Goal: Task Accomplishment & Management: Manage account settings

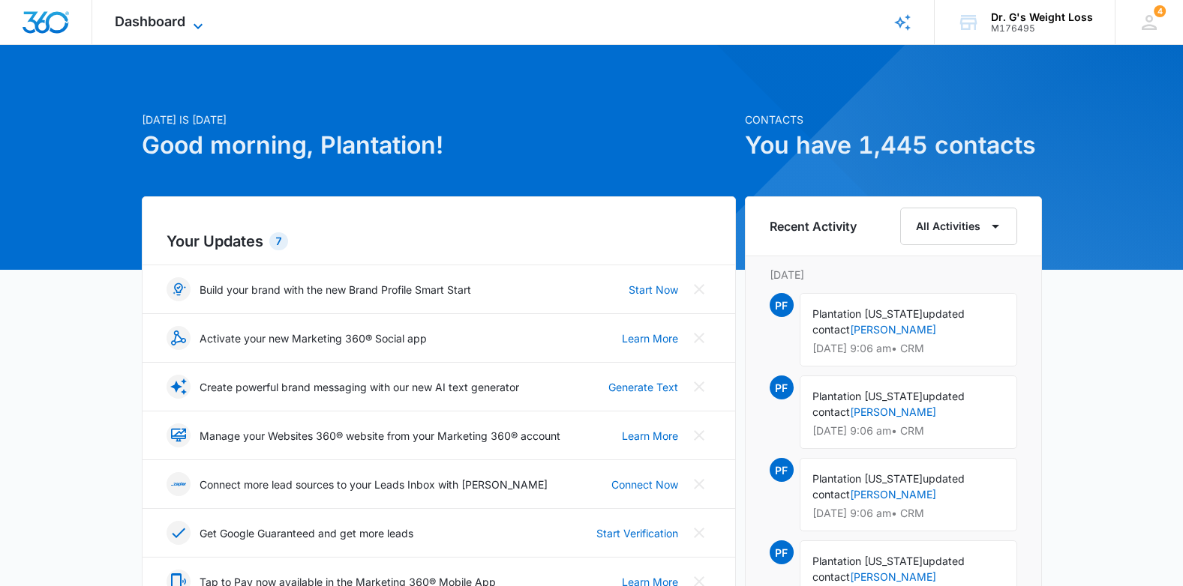
click at [198, 22] on icon at bounding box center [198, 26] width 18 height 18
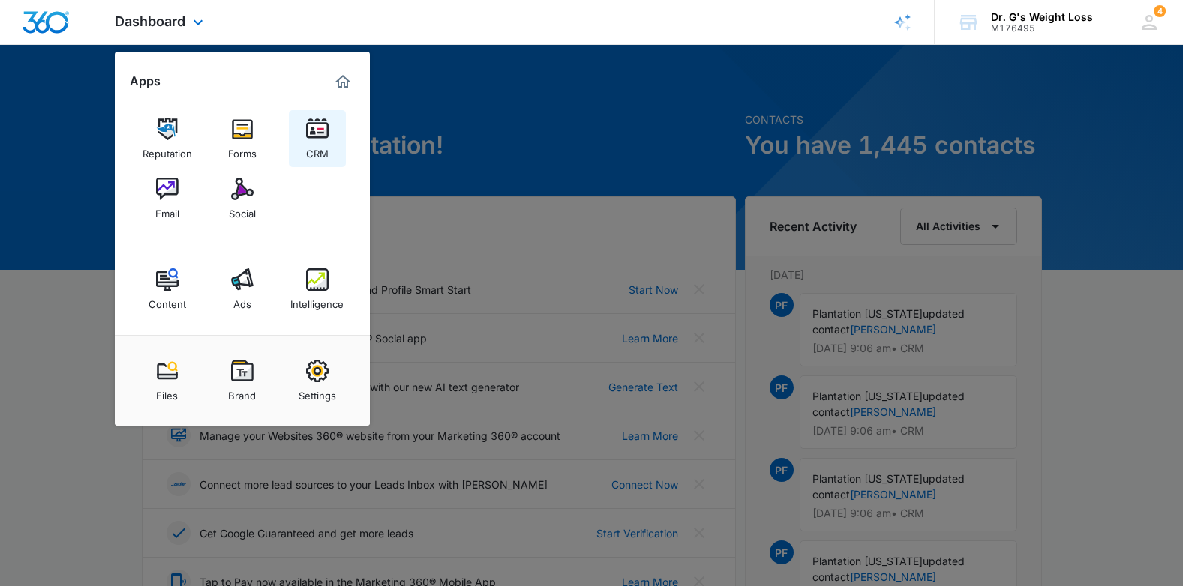
click at [328, 134] on link "CRM" at bounding box center [317, 138] width 57 height 57
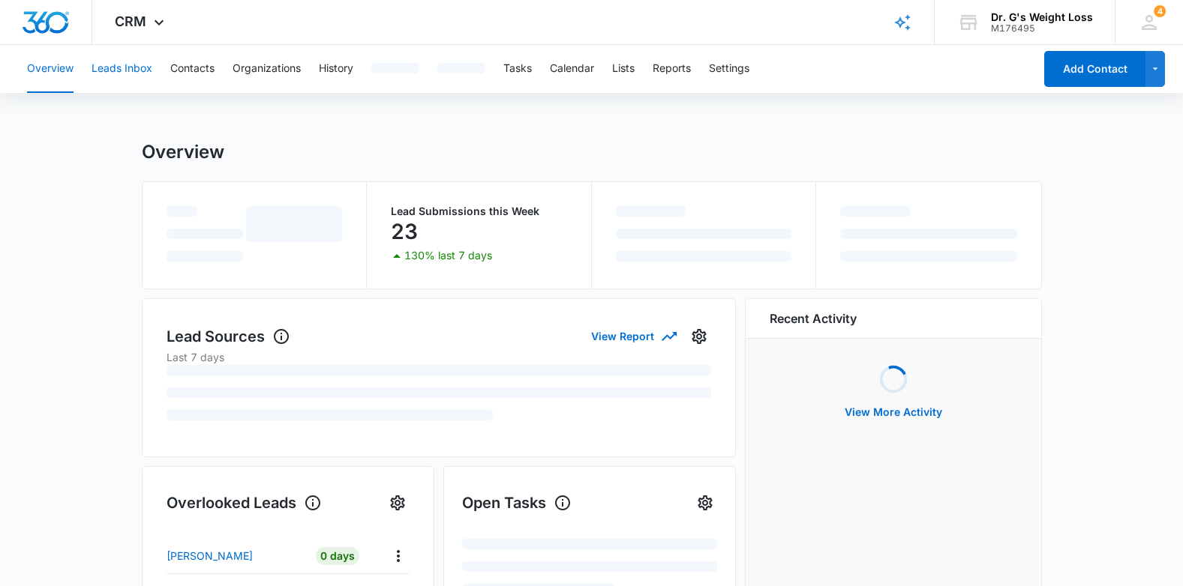
click at [116, 71] on button "Leads Inbox" at bounding box center [121, 69] width 61 height 48
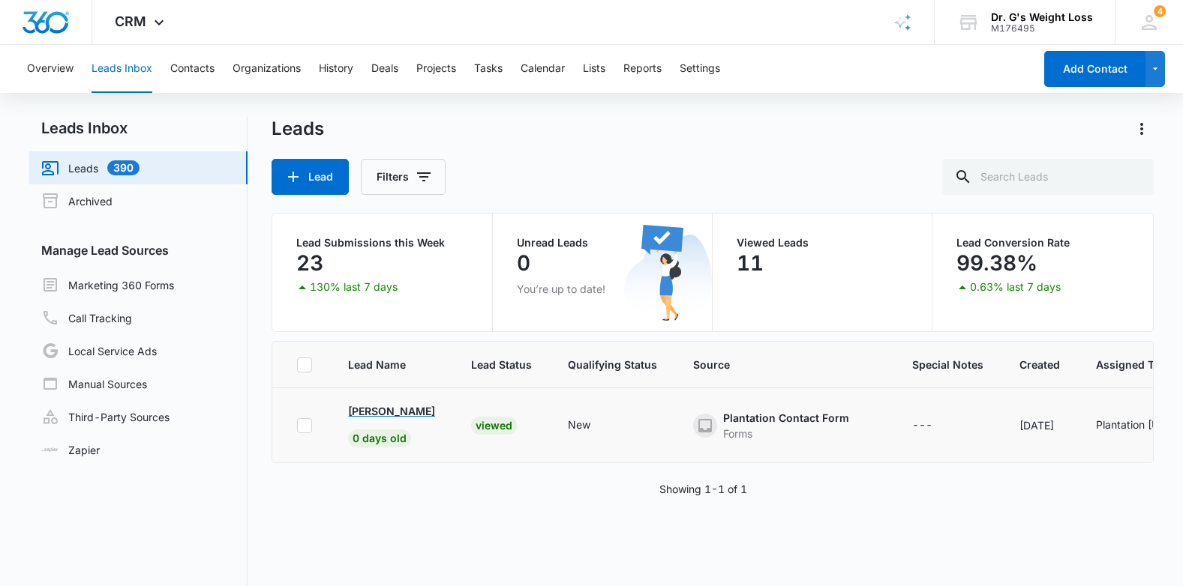
click at [406, 411] on p "[PERSON_NAME]" at bounding box center [391, 411] width 87 height 16
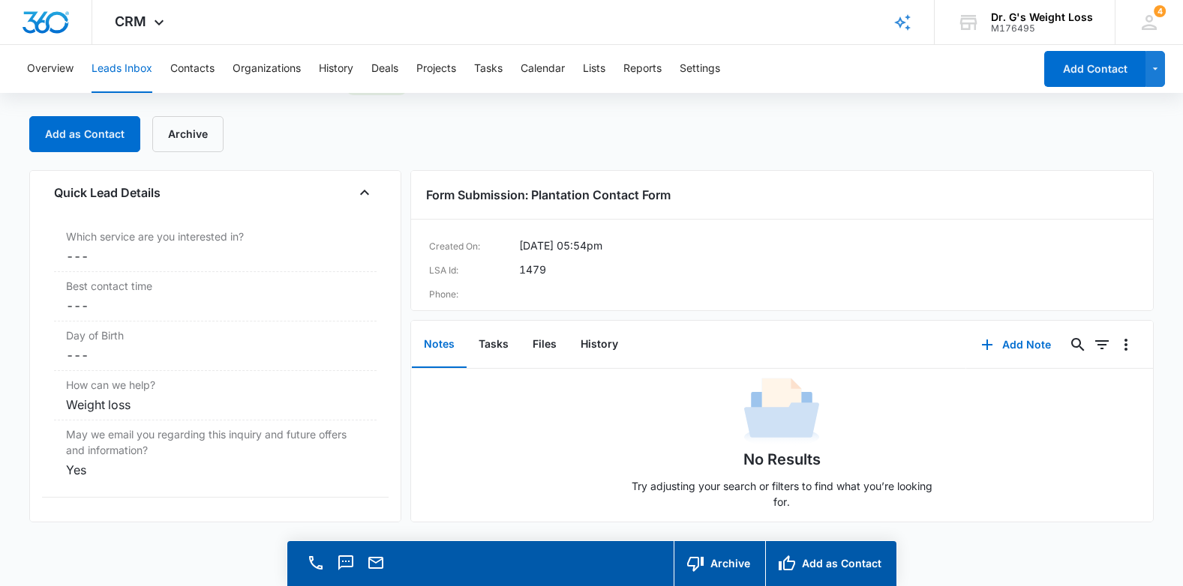
scroll to position [1231, 0]
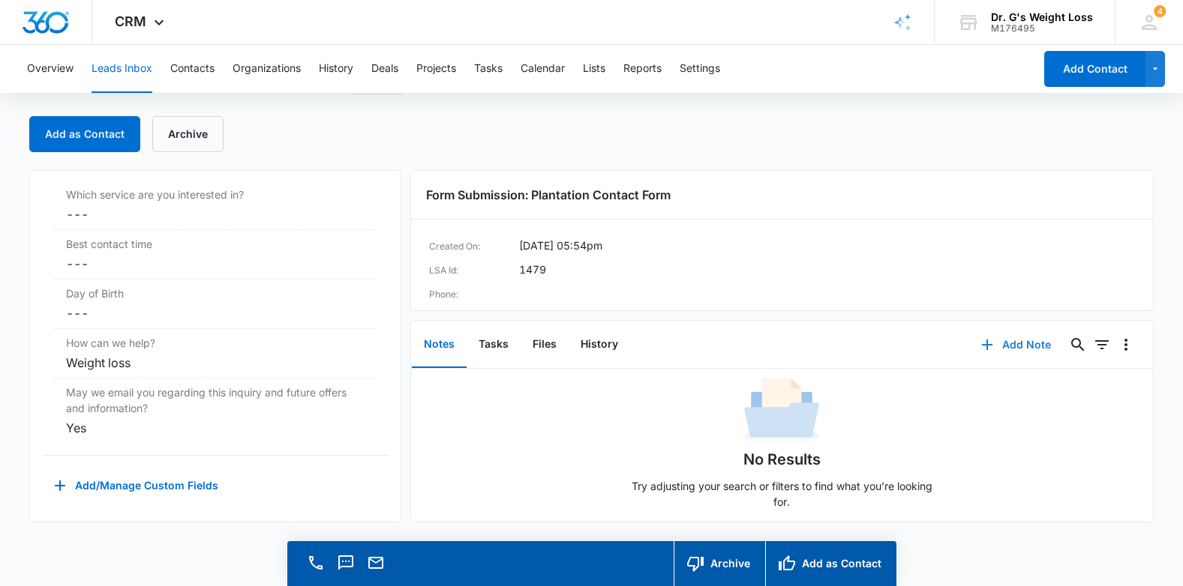
click at [1010, 351] on button "Add Note" at bounding box center [1016, 345] width 100 height 36
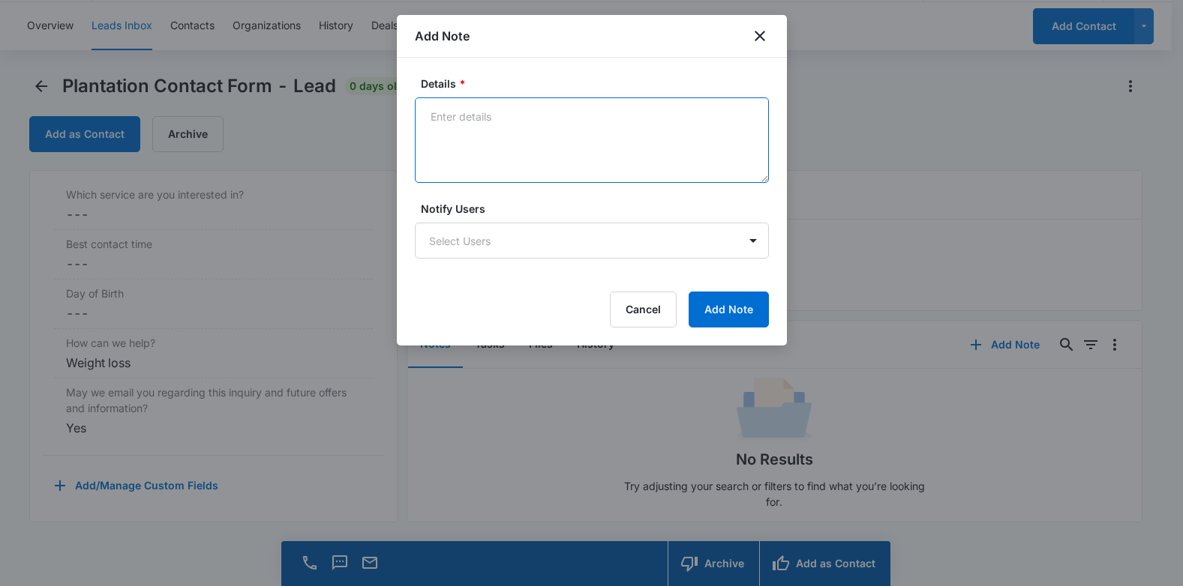
click at [447, 130] on textarea "Details *" at bounding box center [592, 139] width 354 height 85
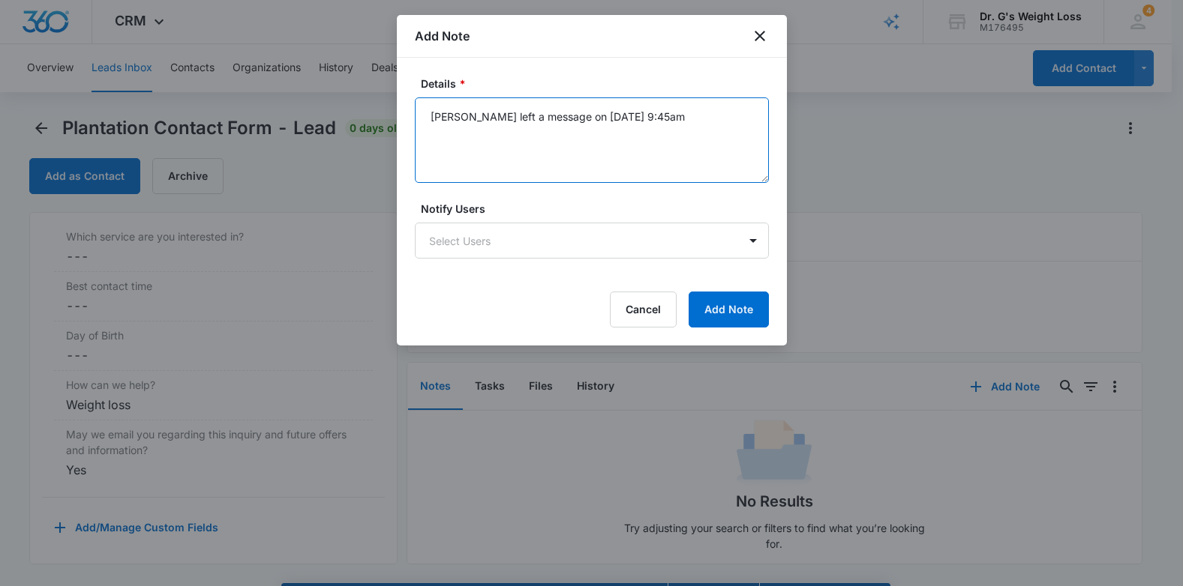
scroll to position [0, 0]
type textarea "Olivia left a message on 9/9 at 9:45am"
click at [647, 239] on body "CRM Apps Reputation Forms CRM Email Social Content Ads Intelligence Files Brand…" at bounding box center [591, 314] width 1183 height 629
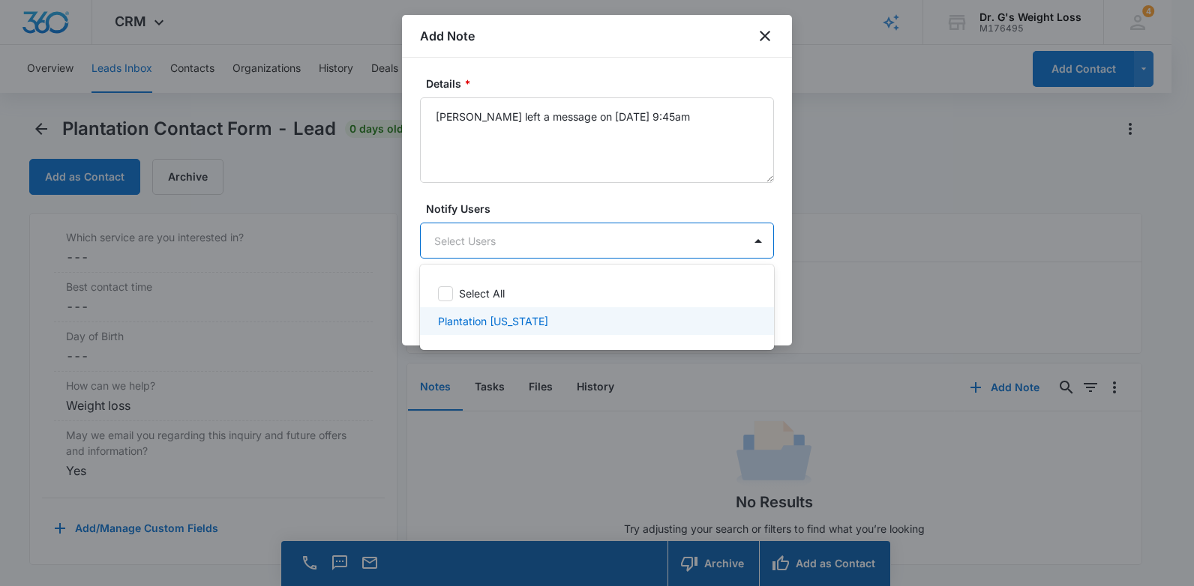
click at [629, 327] on div "Plantation Florida" at bounding box center [595, 321] width 315 height 16
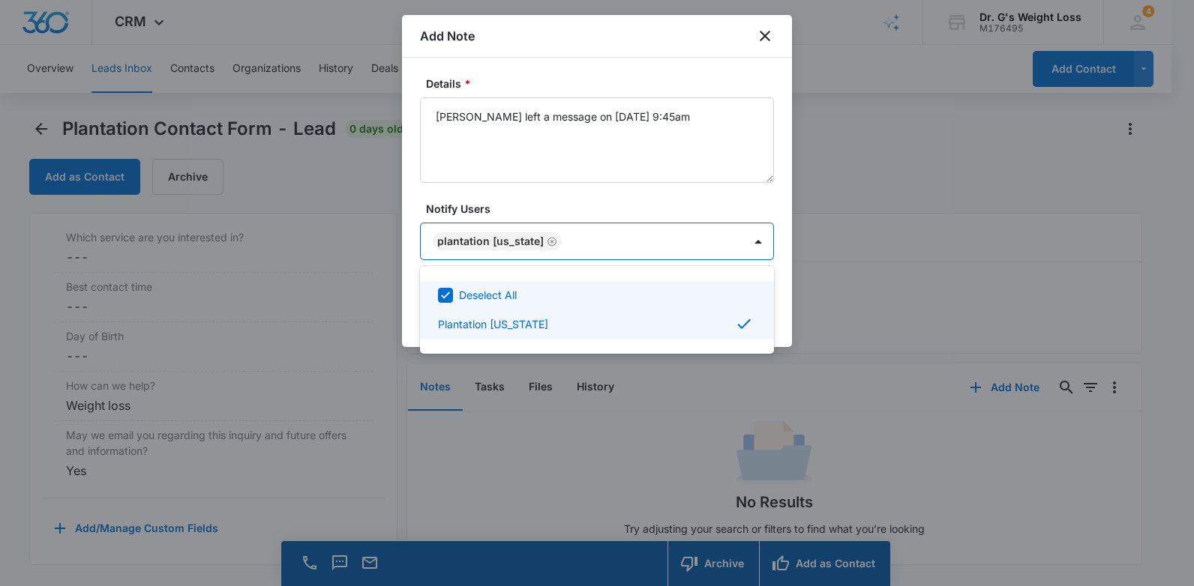
click at [781, 300] on div at bounding box center [597, 293] width 1194 height 586
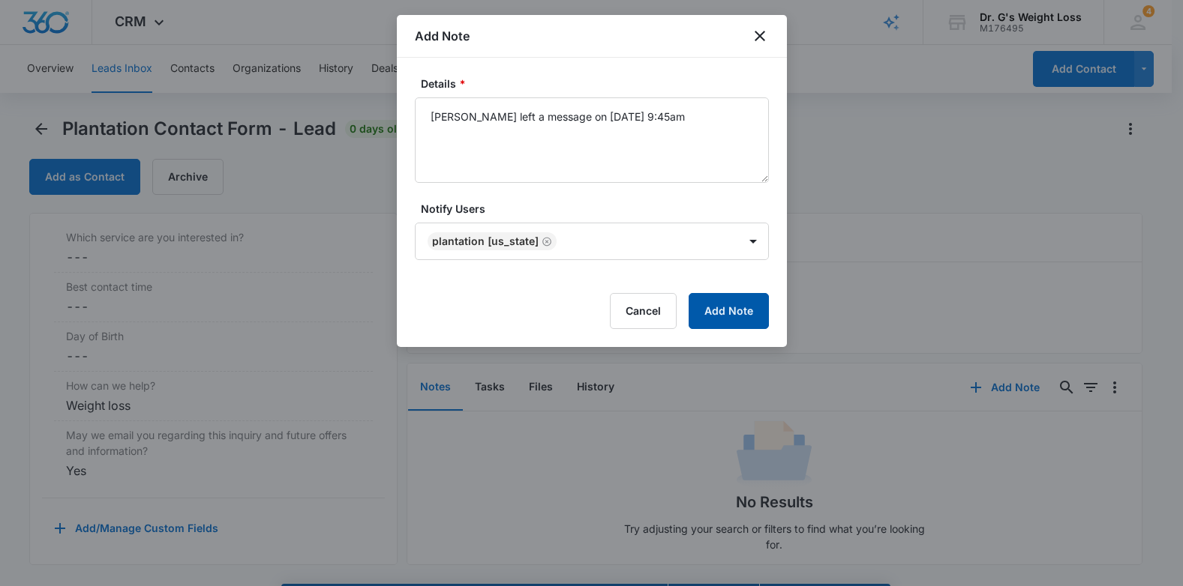
click at [749, 316] on button "Add Note" at bounding box center [728, 311] width 80 height 36
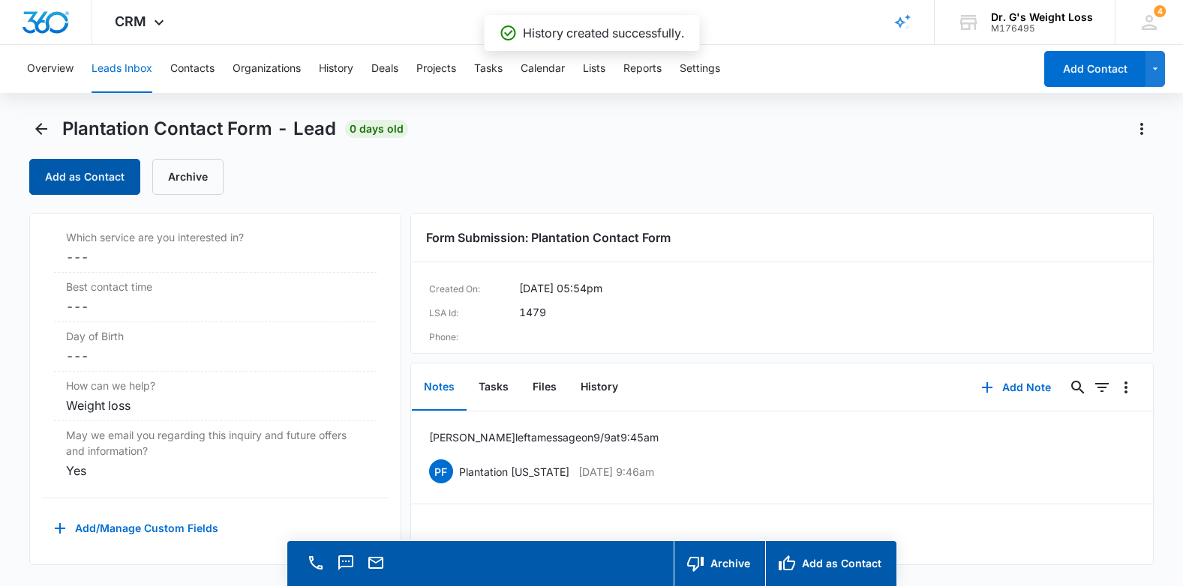
click at [104, 172] on button "Add as Contact" at bounding box center [84, 177] width 111 height 36
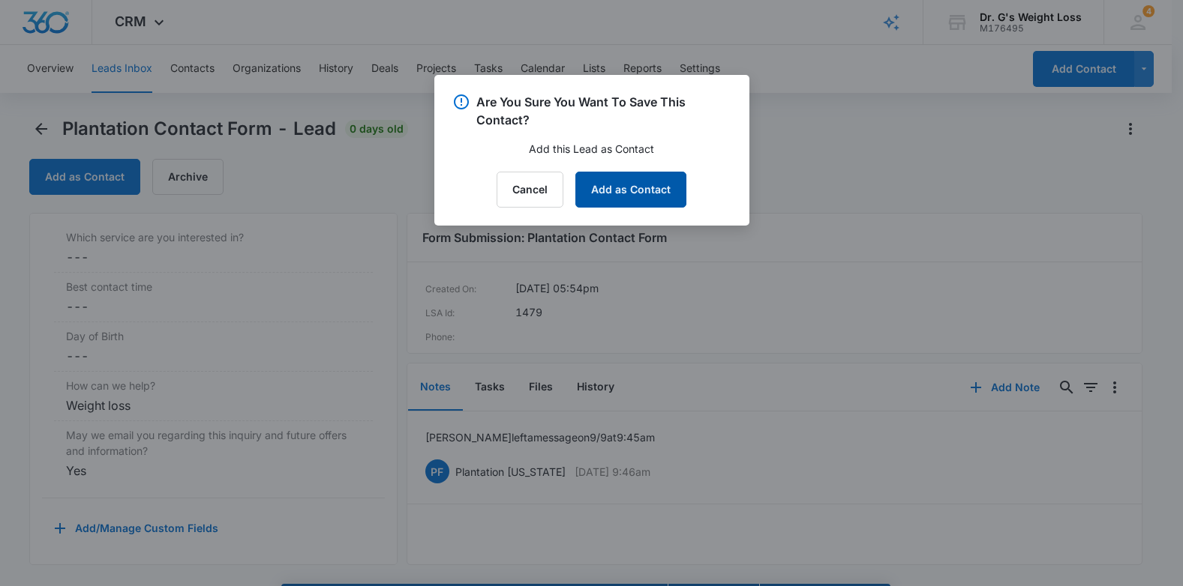
click at [620, 192] on button "Add as Contact" at bounding box center [630, 190] width 111 height 36
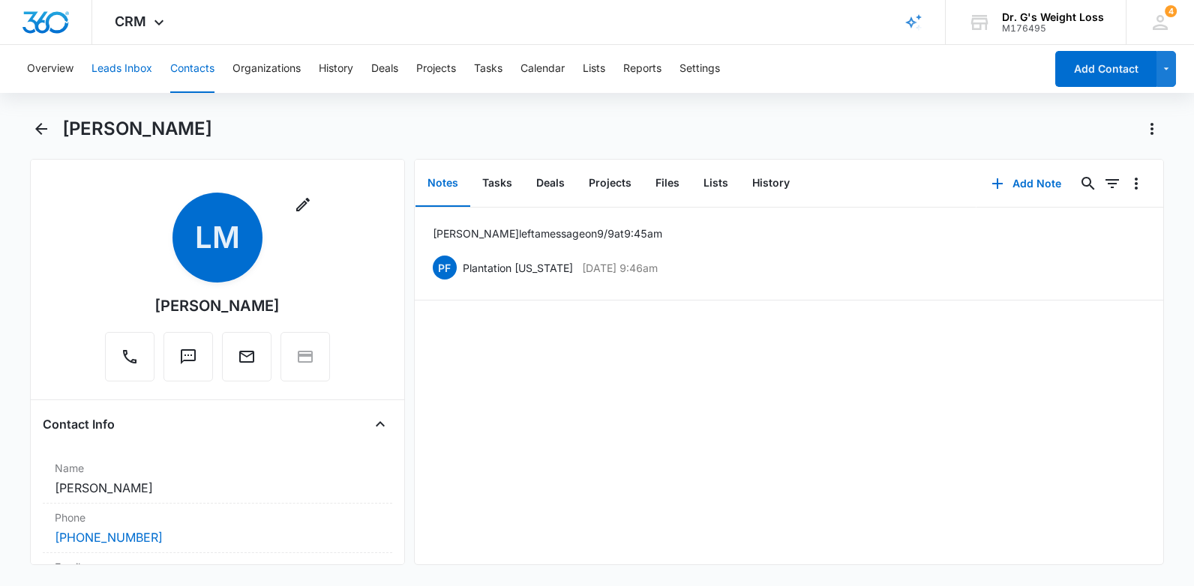
click at [121, 60] on button "Leads Inbox" at bounding box center [121, 69] width 61 height 48
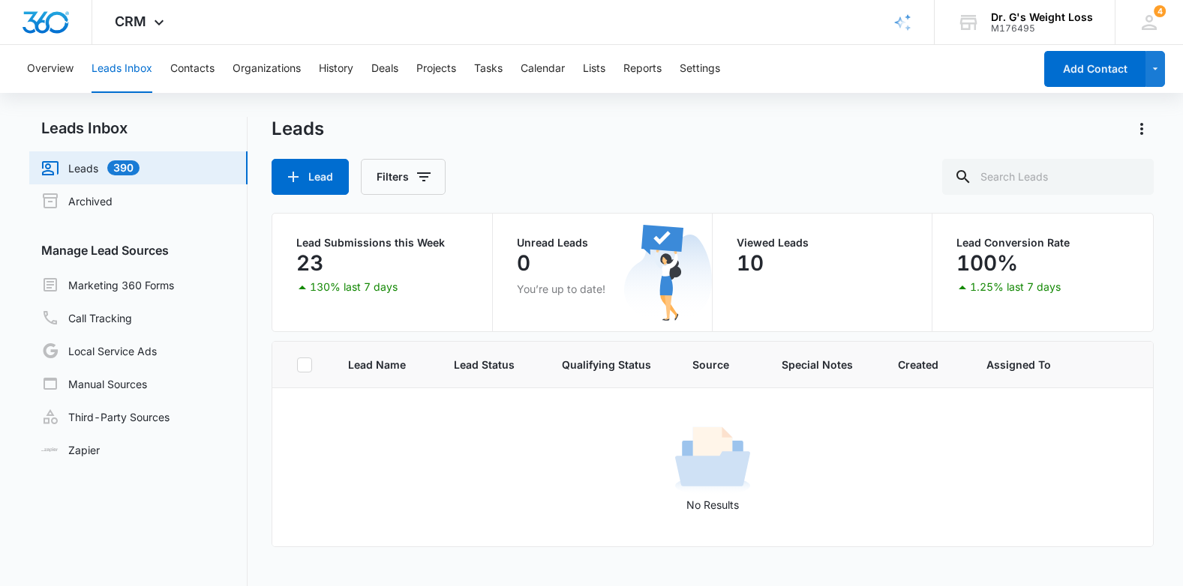
click at [121, 71] on button "Leads Inbox" at bounding box center [121, 69] width 61 height 48
click at [216, 59] on div "Overview Leads Inbox Contacts Organizations History Deals Projects Tasks Calend…" at bounding box center [525, 69] width 1015 height 48
click at [201, 73] on button "Contacts" at bounding box center [192, 69] width 44 height 48
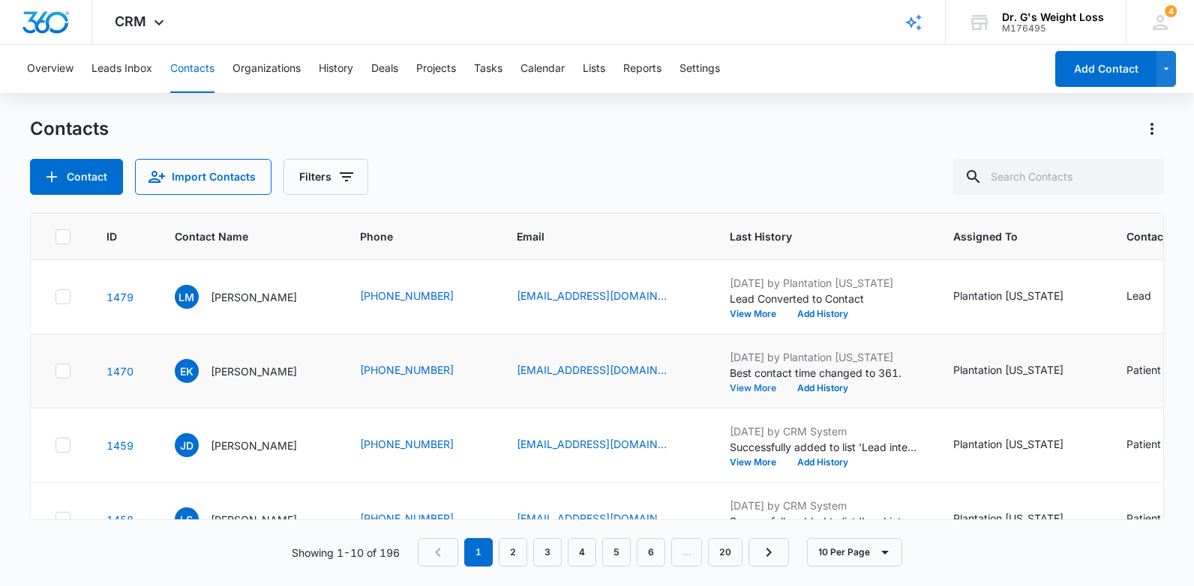
click at [730, 388] on button "View More" at bounding box center [758, 388] width 57 height 9
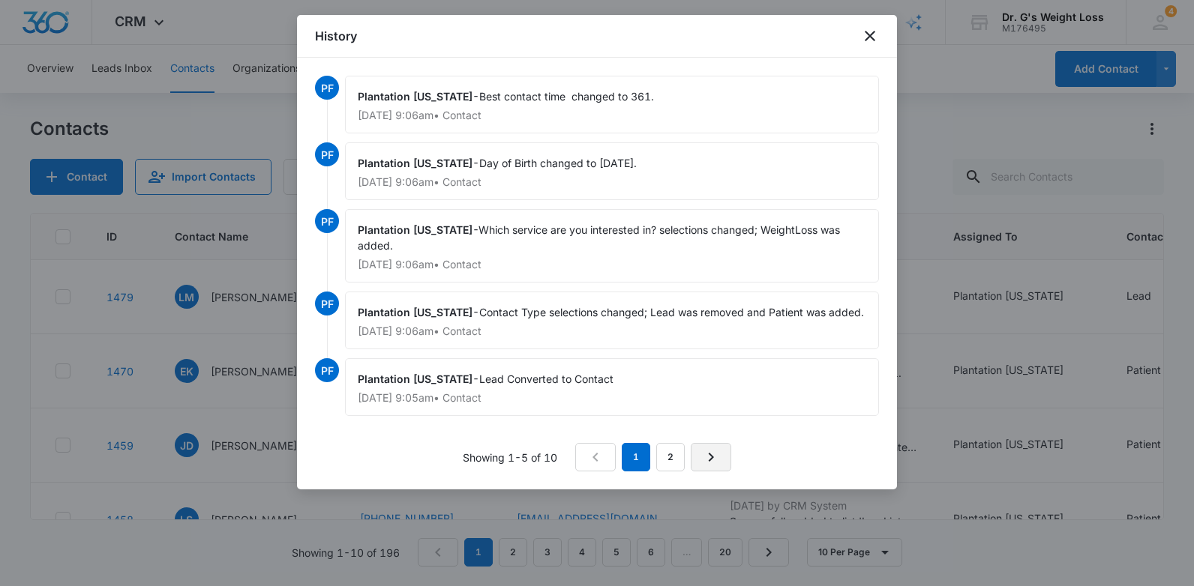
click at [723, 455] on link "Next Page" at bounding box center [711, 457] width 40 height 28
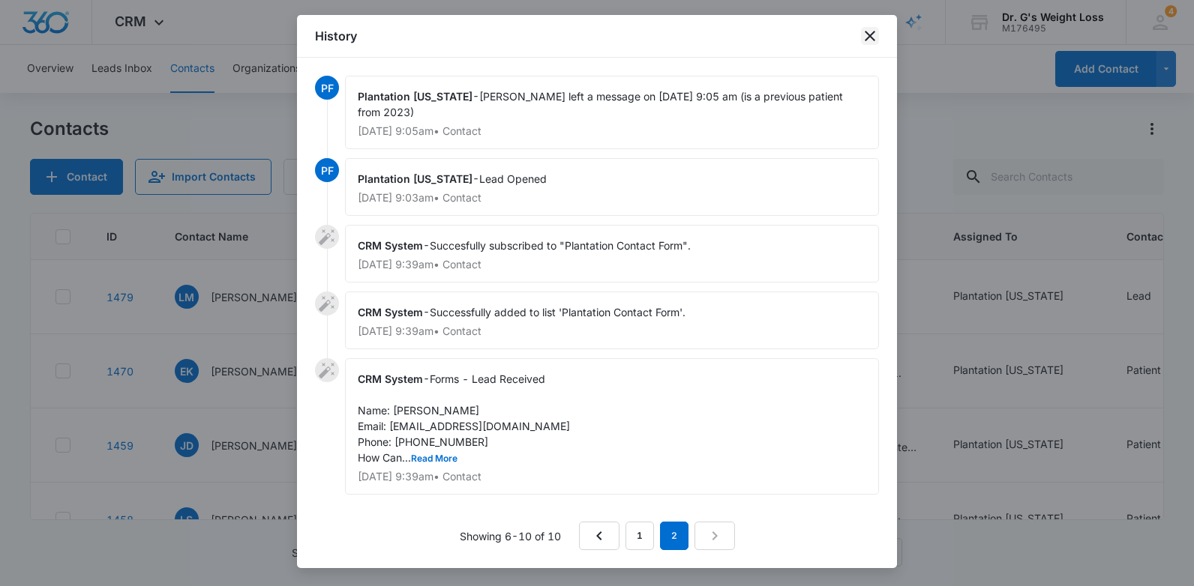
click at [875, 37] on icon "close" at bounding box center [870, 36] width 18 height 18
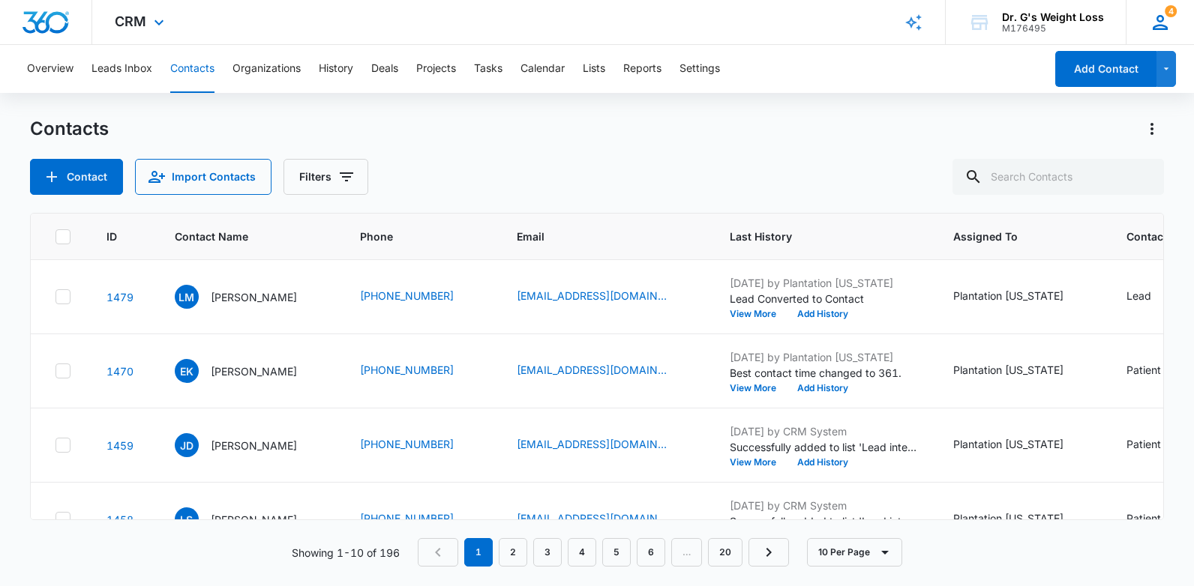
click at [1162, 25] on icon at bounding box center [1160, 22] width 15 height 15
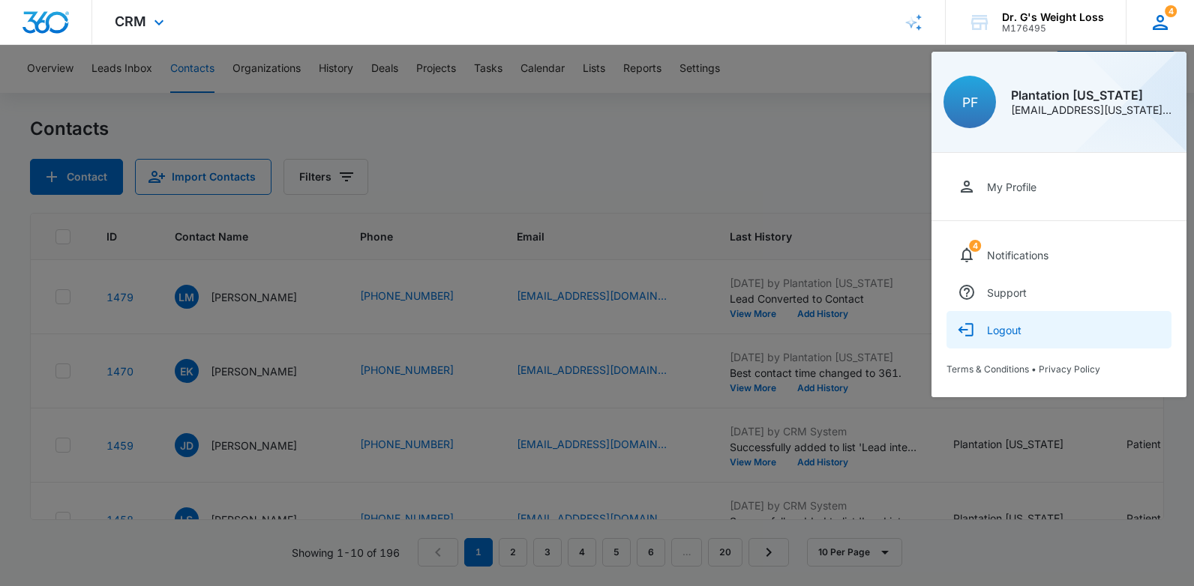
click at [1011, 331] on div "Logout" at bounding box center [1004, 330] width 34 height 13
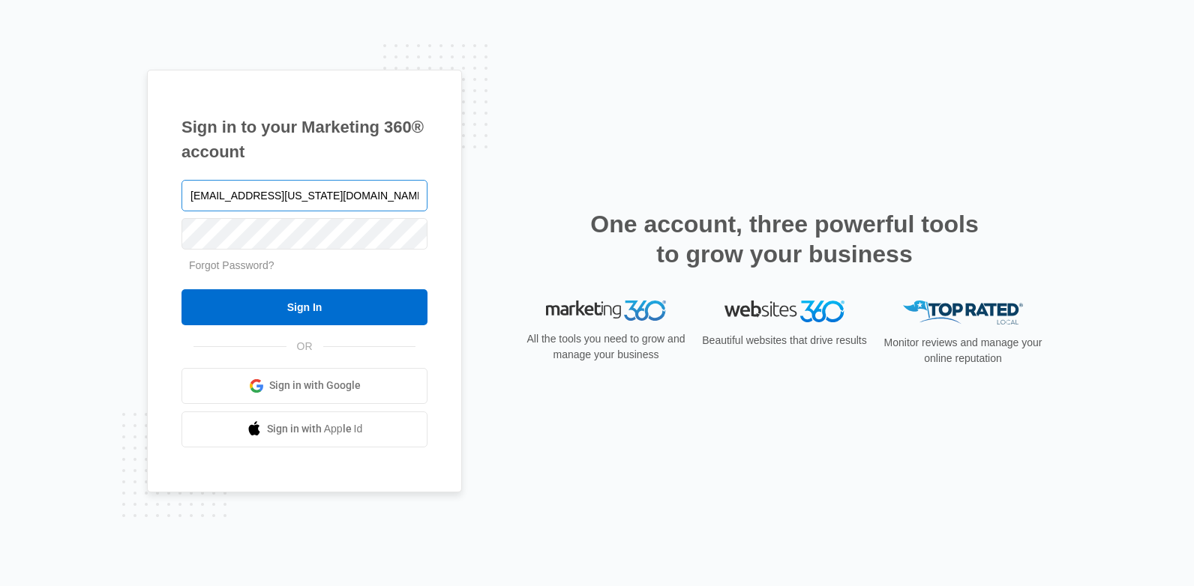
click at [251, 200] on input "[EMAIL_ADDRESS][US_STATE][DOMAIN_NAME]" at bounding box center [304, 195] width 246 height 31
type input "[EMAIL_ADDRESS][US_STATE][DOMAIN_NAME]"
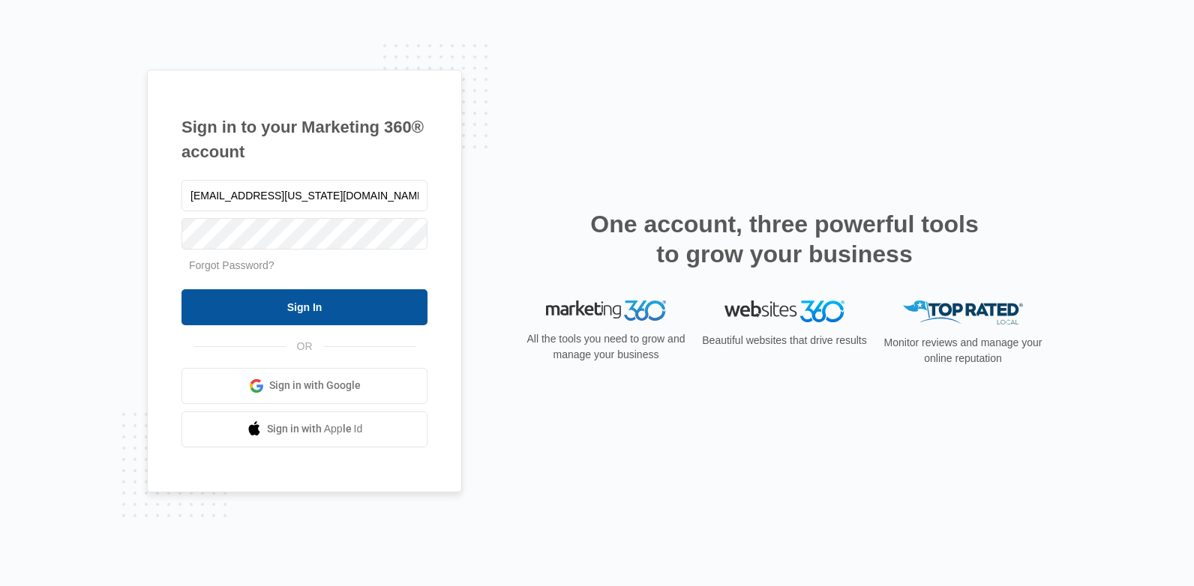
click at [269, 304] on input "Sign In" at bounding box center [304, 307] width 246 height 36
